Goal: Check status: Check status

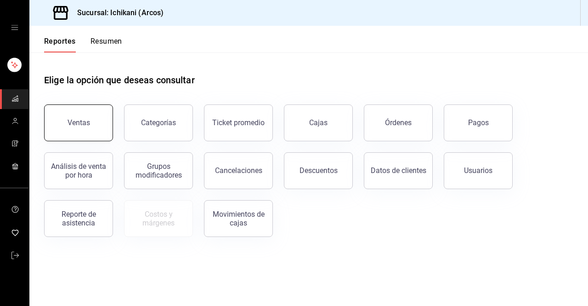
click at [66, 131] on button "Ventas" at bounding box center [78, 122] width 69 height 37
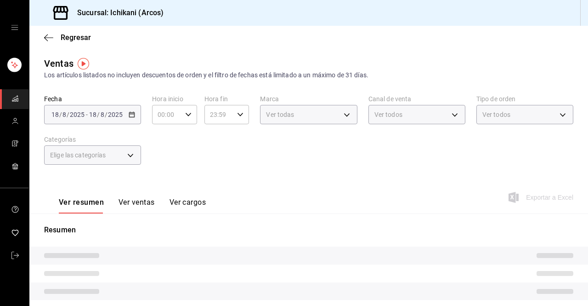
type input "03:00"
type input "05:00"
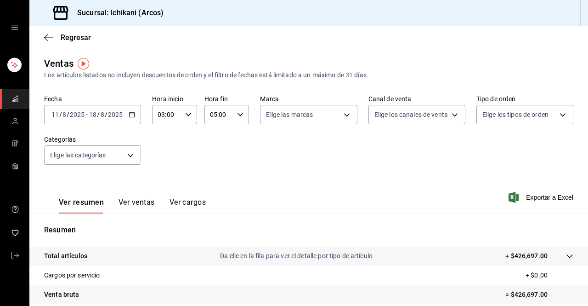
click at [132, 115] on icon "button" at bounding box center [132, 114] width 6 height 6
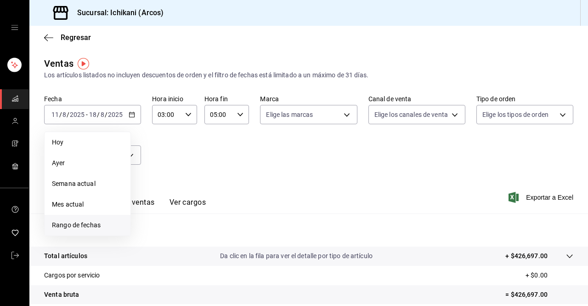
click at [83, 222] on span "Rango de fechas" at bounding box center [87, 225] width 71 height 10
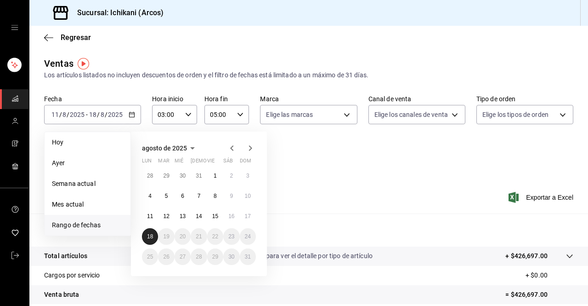
click at [152, 230] on button "18" at bounding box center [150, 236] width 16 height 17
